Goal: Find specific page/section: Find specific page/section

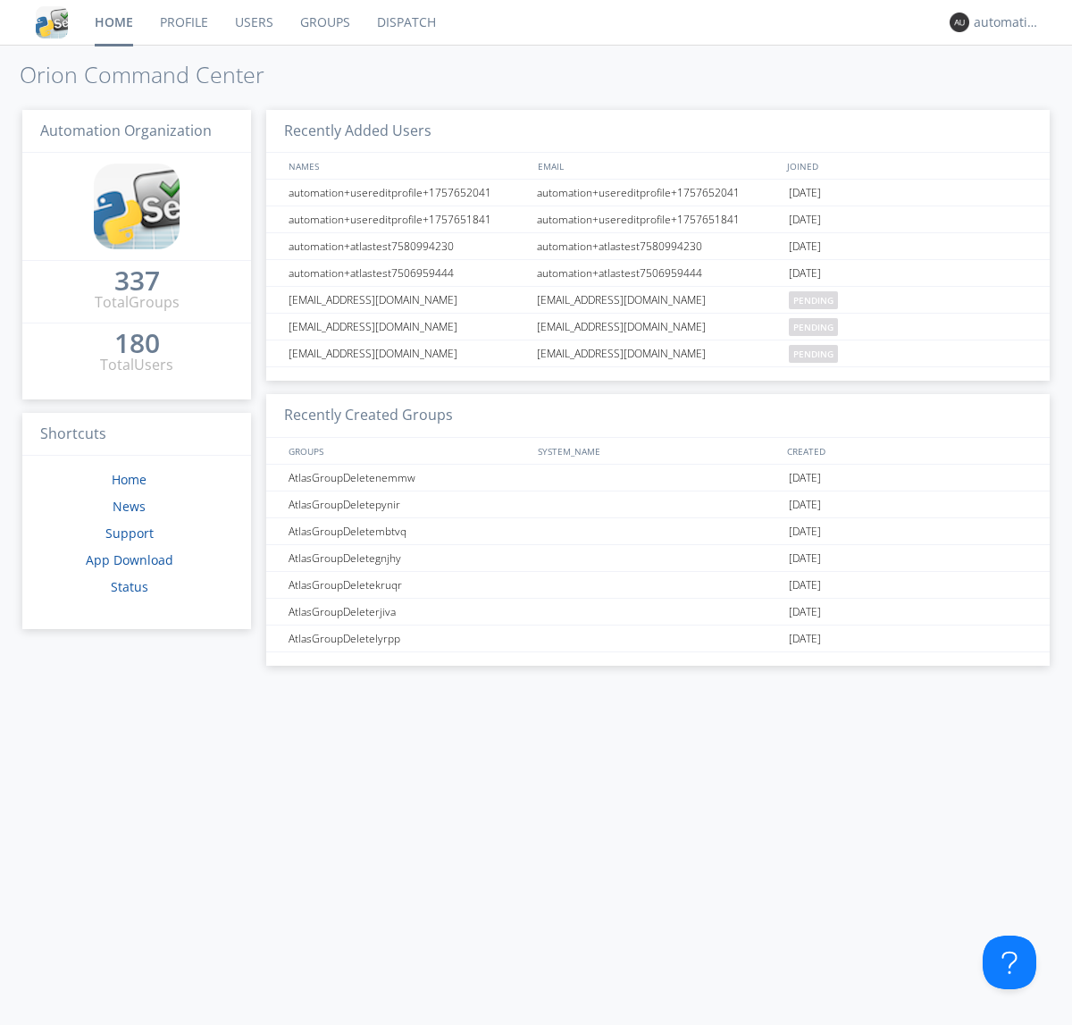
click at [405, 22] on link "Dispatch" at bounding box center [407, 22] width 86 height 45
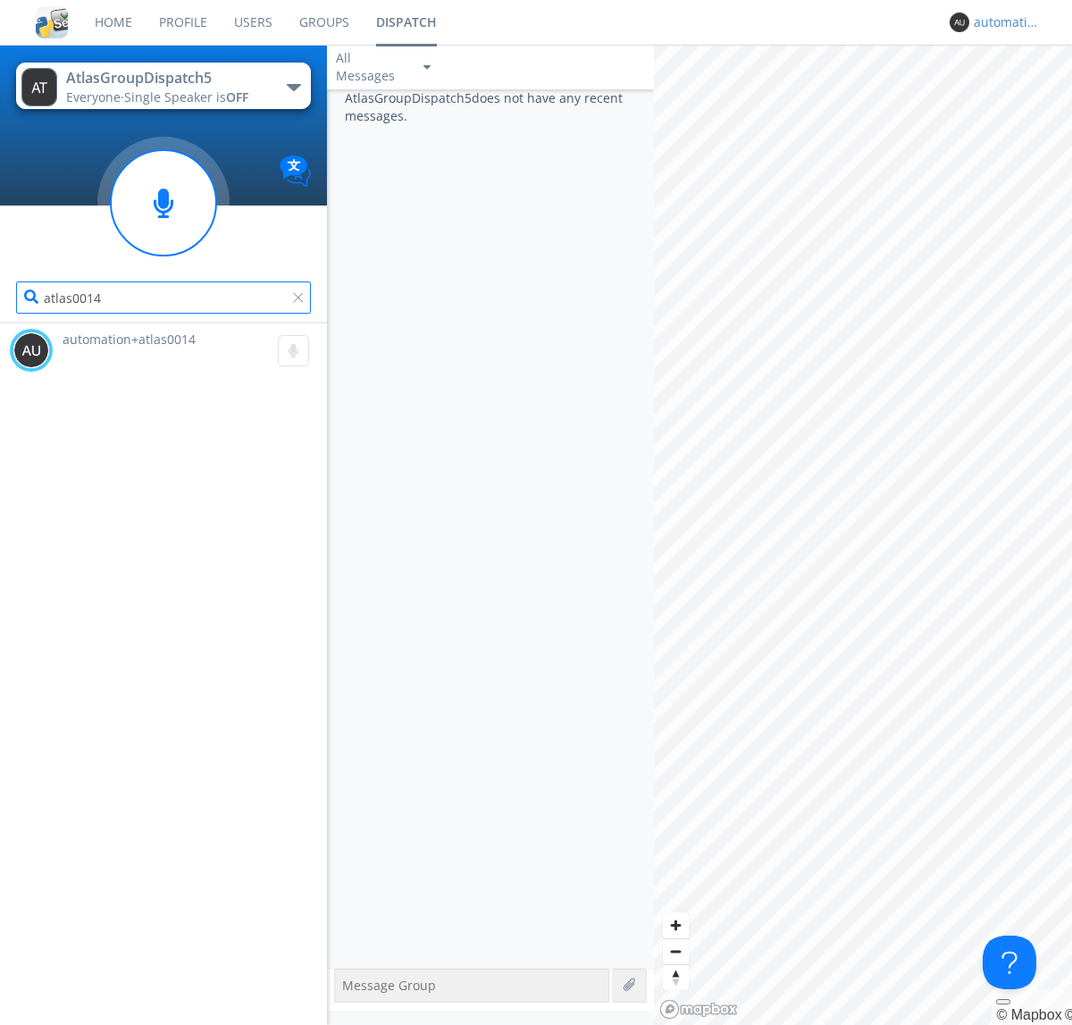
type input "atlas0014"
click at [1002, 22] on div "automation+atlas0015" at bounding box center [1007, 22] width 67 height 18
